Goal: Task Accomplishment & Management: Use online tool/utility

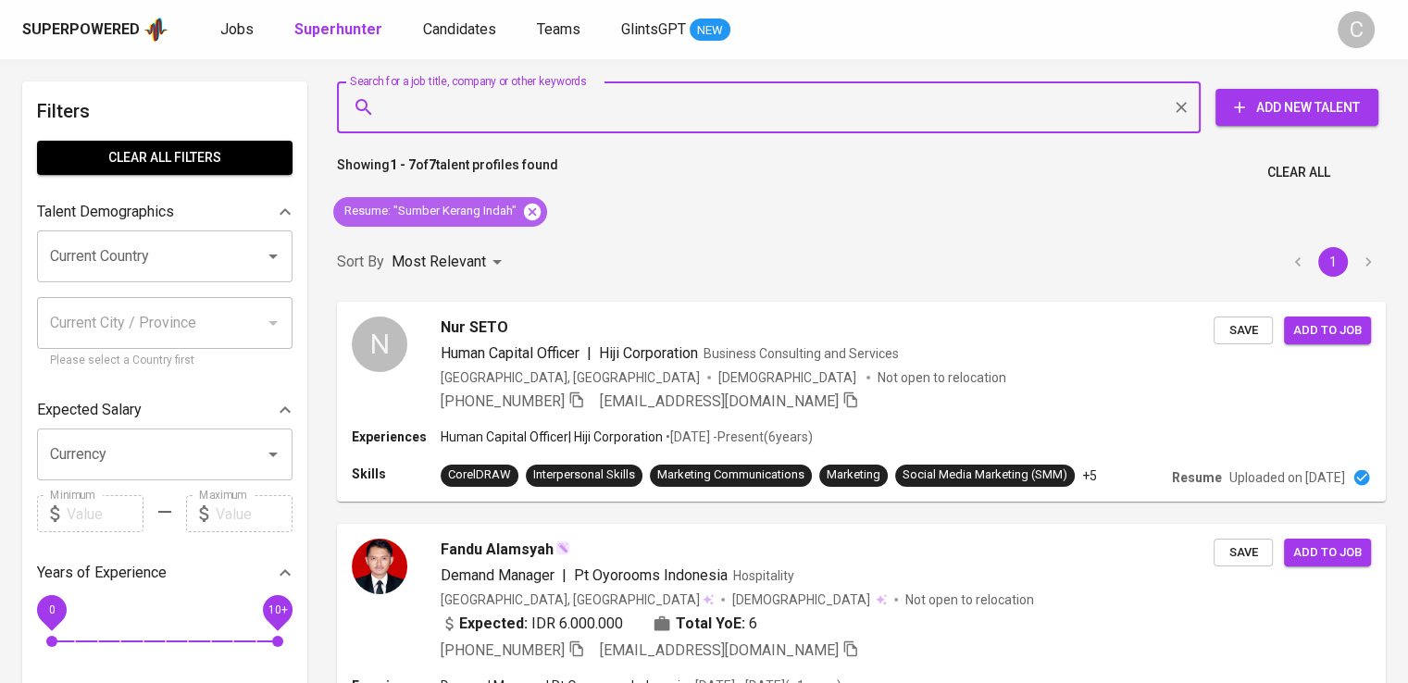
click at [533, 207] on icon at bounding box center [532, 211] width 17 height 17
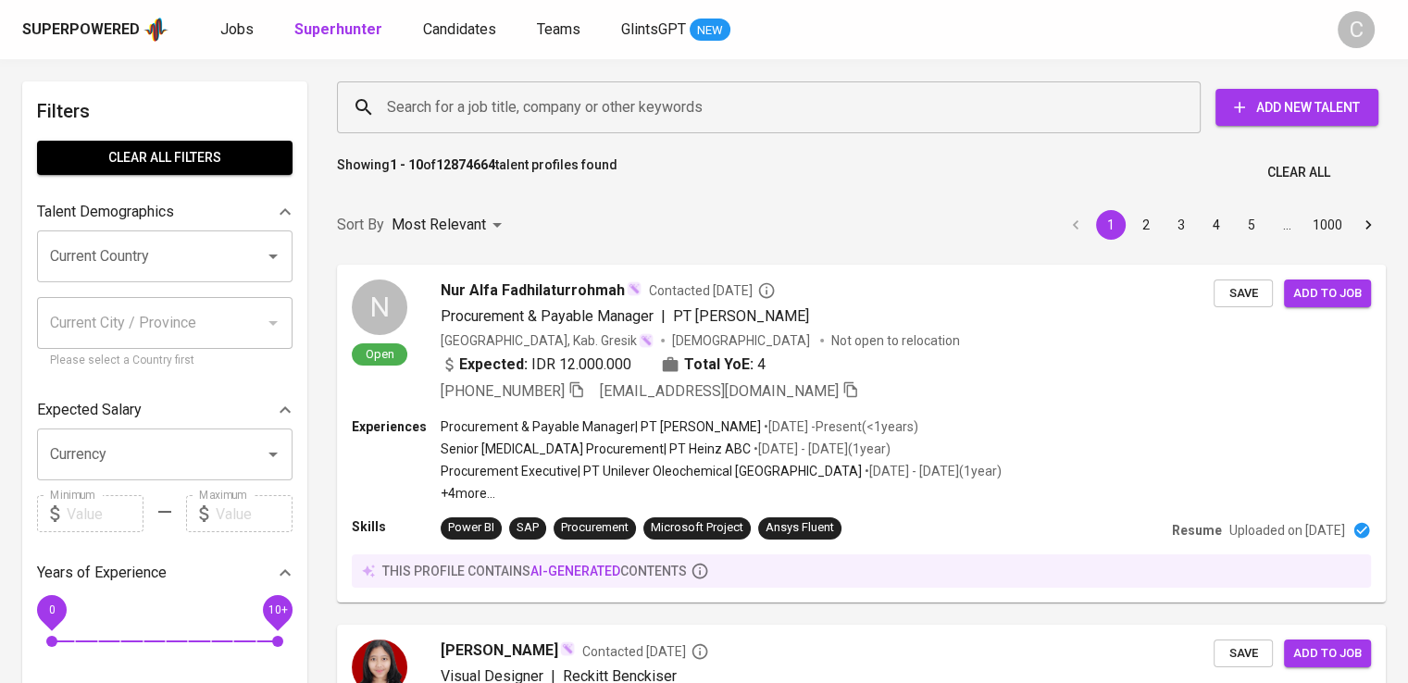
click at [648, 134] on div "Search for a job title, company or other keywords Search for a job title, compa…" at bounding box center [857, 107] width 1049 height 59
click at [613, 112] on input "Search for a job title, company or other keywords" at bounding box center [773, 107] width 782 height 35
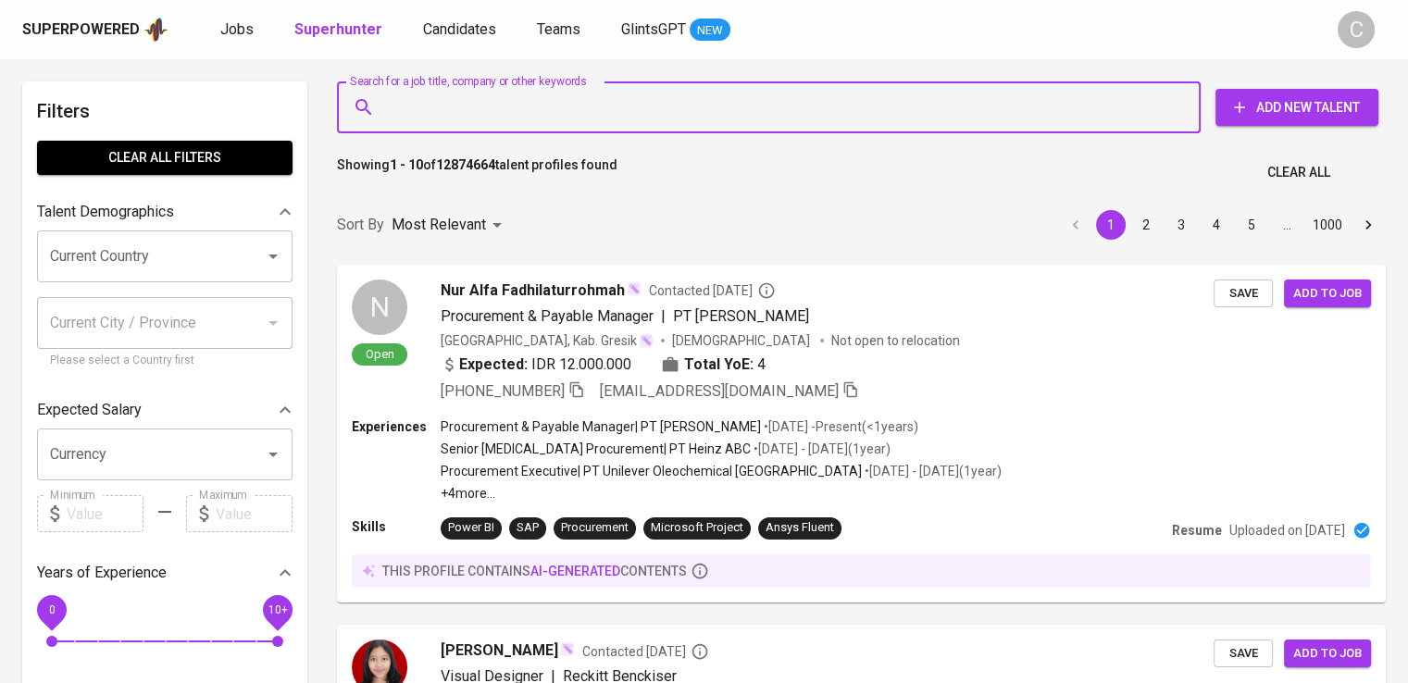
click at [613, 112] on input "Search for a job title, company or other keywords" at bounding box center [773, 107] width 782 height 35
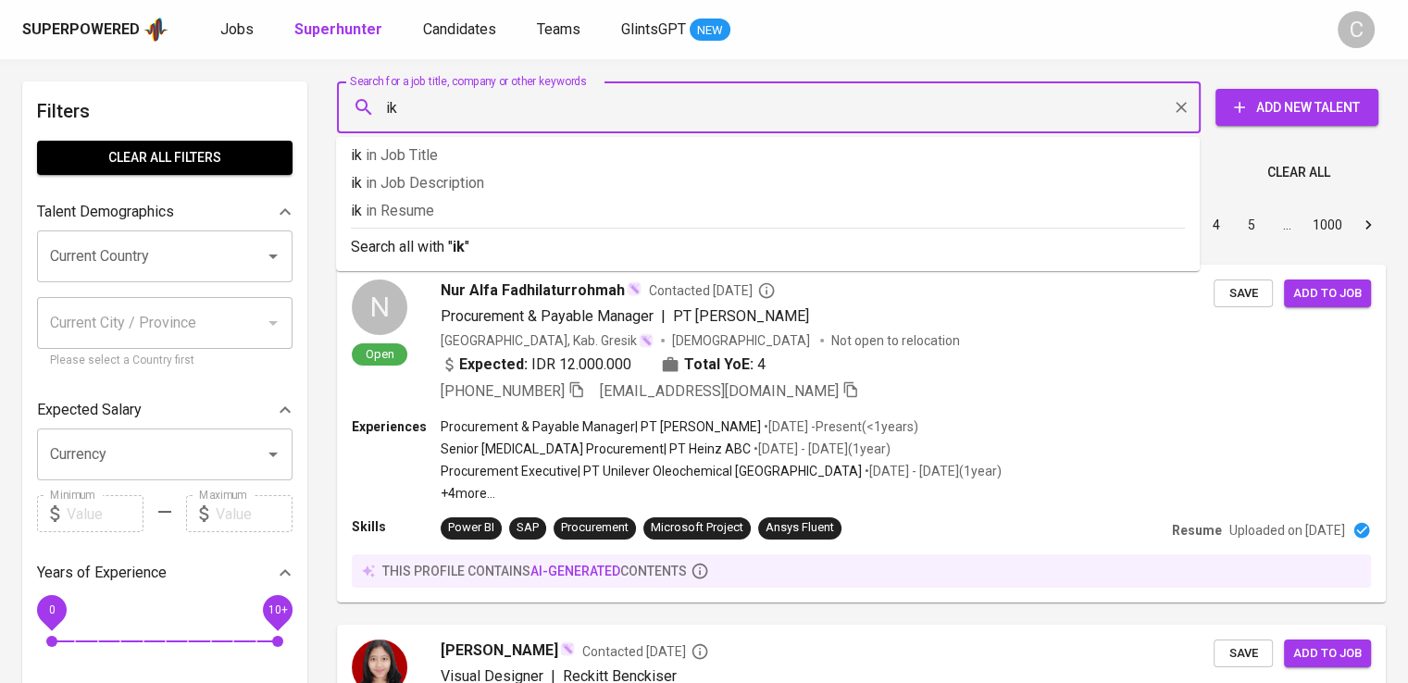
type input "i"
type input ""ikad ceramic""
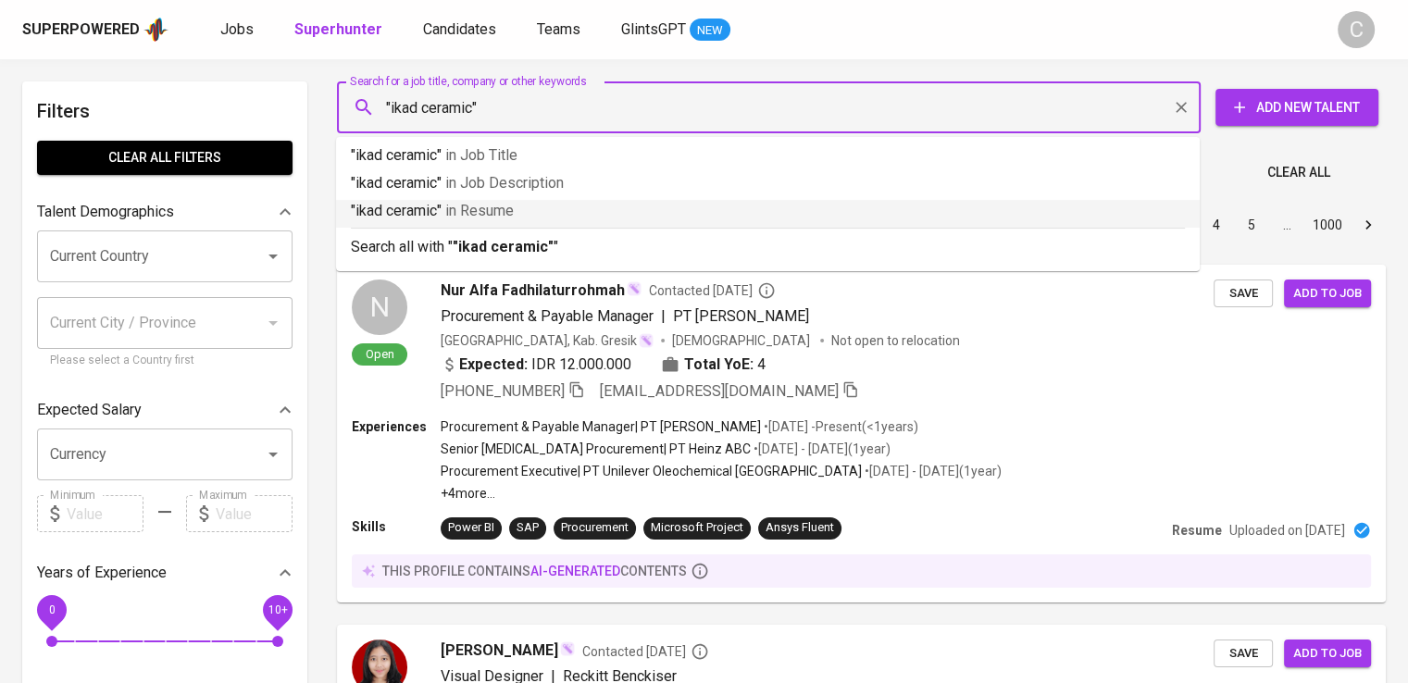
click at [646, 212] on p ""ikad ceramic" in [GEOGRAPHIC_DATA]" at bounding box center [768, 211] width 834 height 22
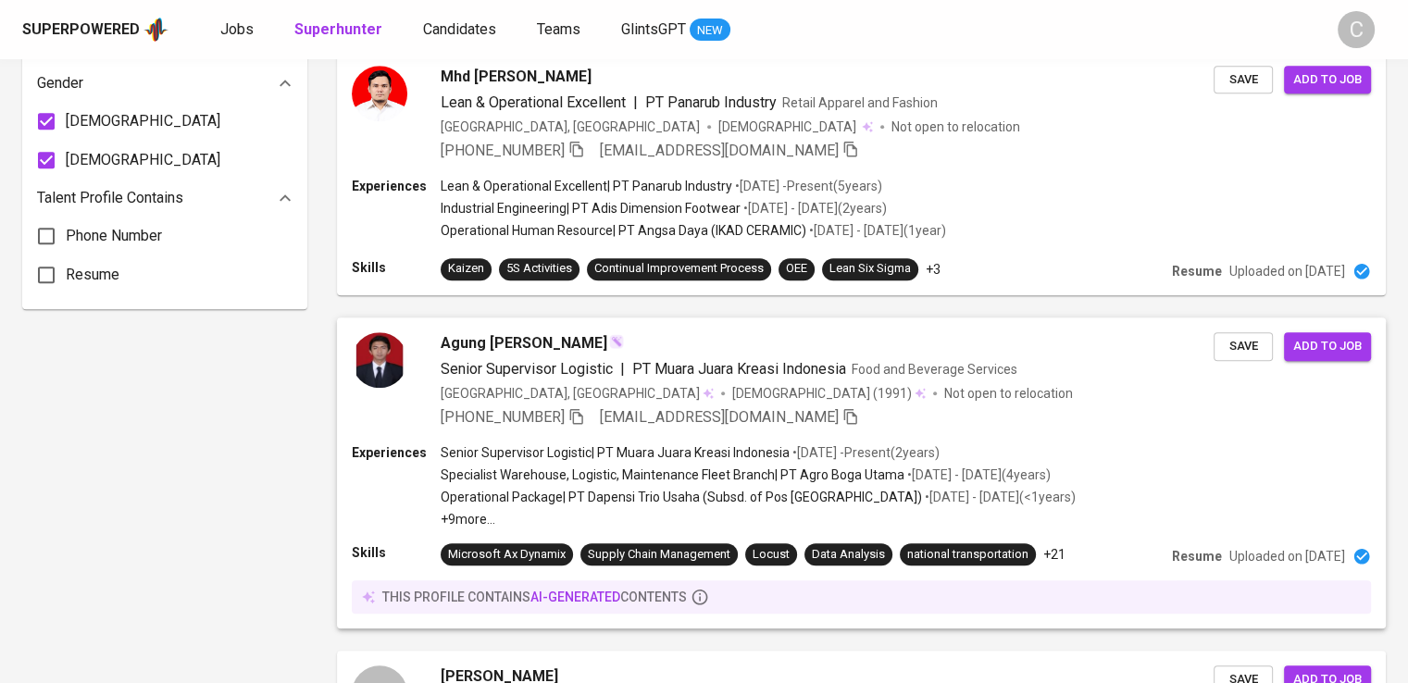
scroll to position [1578, 0]
